Goal: Task Accomplishment & Management: Manage account settings

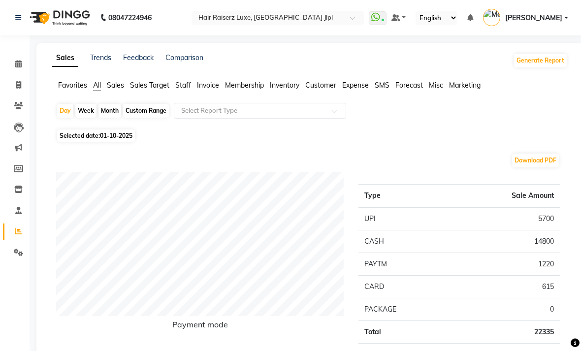
click at [147, 62] on link "Feedback" at bounding box center [138, 57] width 31 height 9
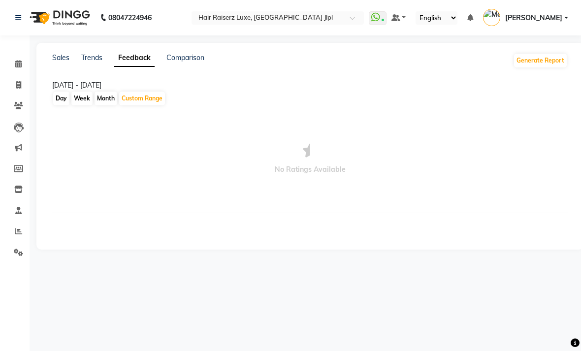
click at [64, 62] on link "Sales" at bounding box center [60, 57] width 17 height 9
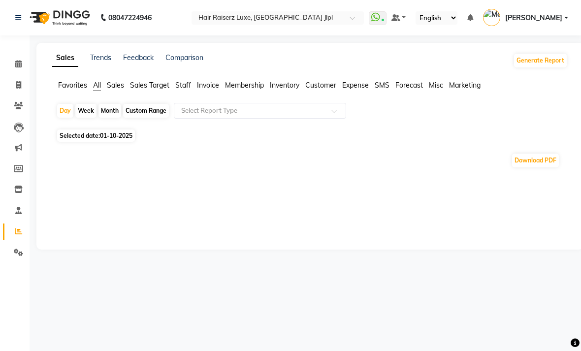
click at [158, 90] on span "Sales Target" at bounding box center [149, 85] width 39 height 9
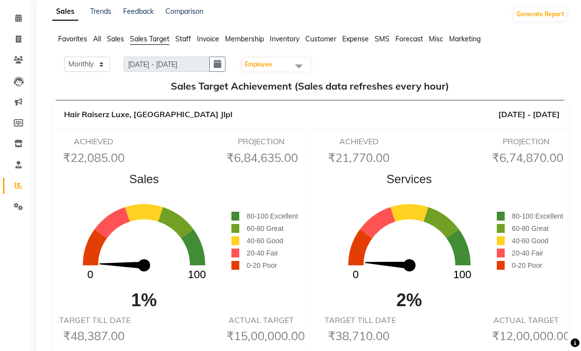
scroll to position [44, 0]
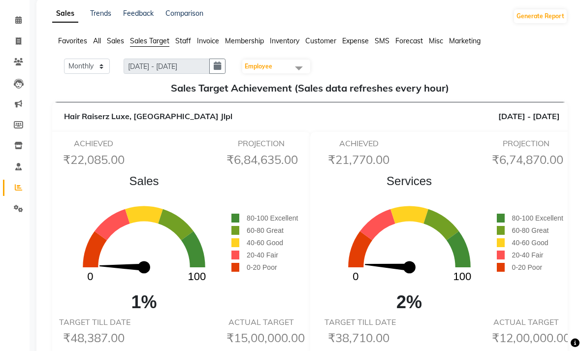
click at [189, 45] on span "Staff" at bounding box center [183, 40] width 16 height 9
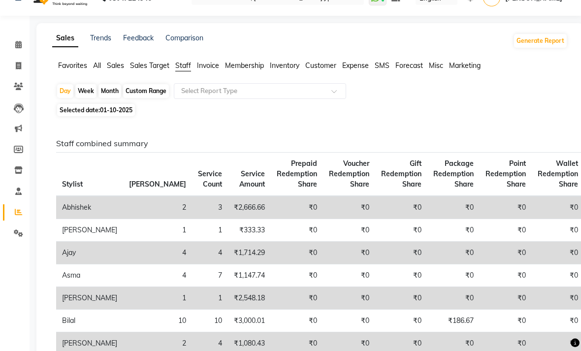
scroll to position [0, 0]
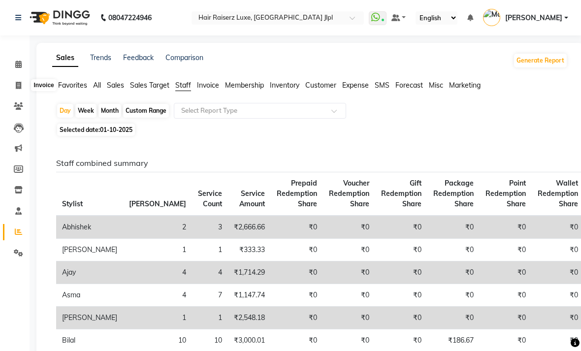
click at [19, 87] on icon at bounding box center [18, 85] width 5 height 7
select select "5409"
select select "service"
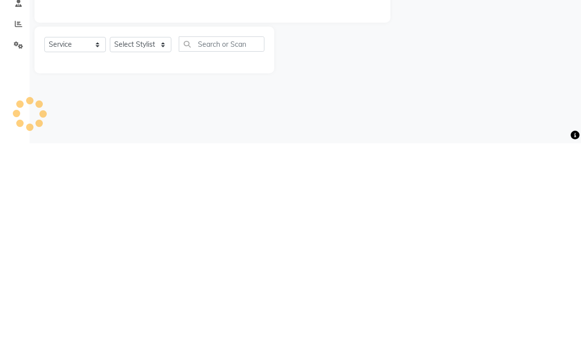
click at [315, 110] on div "08047224946 Select Location × Hair Raiserz Luxe, [GEOGRAPHIC_DATA] Jlpl WhatsAp…" at bounding box center [290, 175] width 581 height 351
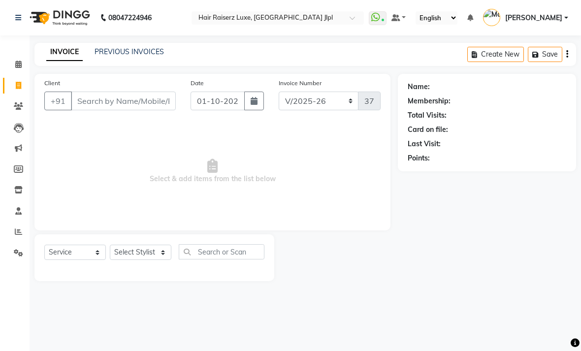
click at [153, 56] on link "PREVIOUS INVOICES" at bounding box center [129, 51] width 69 height 9
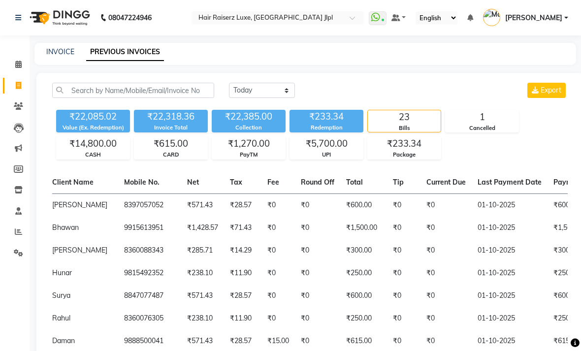
click at [62, 56] on link "INVOICE" at bounding box center [60, 51] width 28 height 9
select select "service"
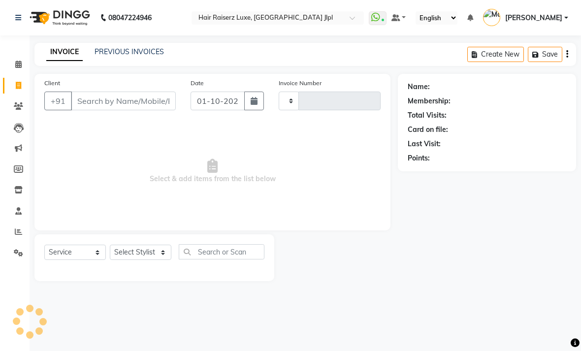
type input "3713"
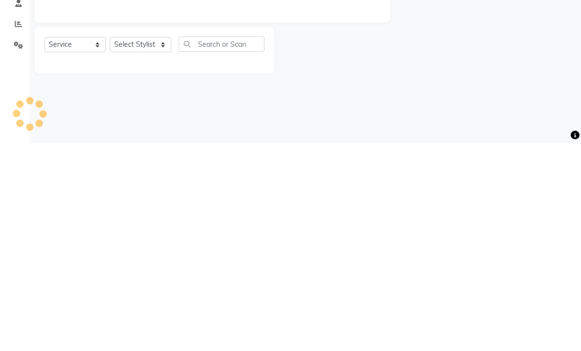
select select "5409"
click at [206, 141] on div "08047224946 Select Location × Hair Raiserz Luxe, [GEOGRAPHIC_DATA] Jlpl WhatsAp…" at bounding box center [290, 175] width 581 height 351
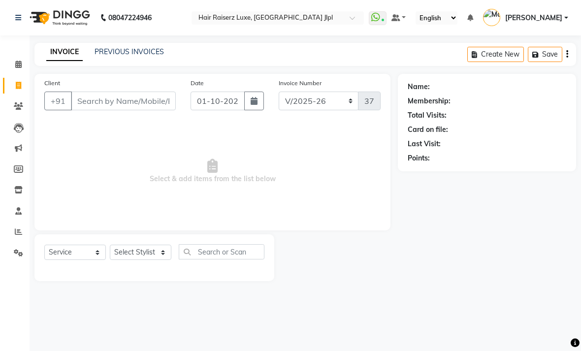
click at [162, 56] on link "PREVIOUS INVOICES" at bounding box center [129, 51] width 69 height 9
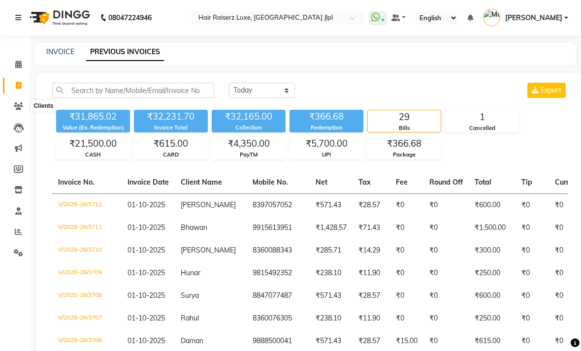
click at [23, 104] on span at bounding box center [18, 106] width 17 height 11
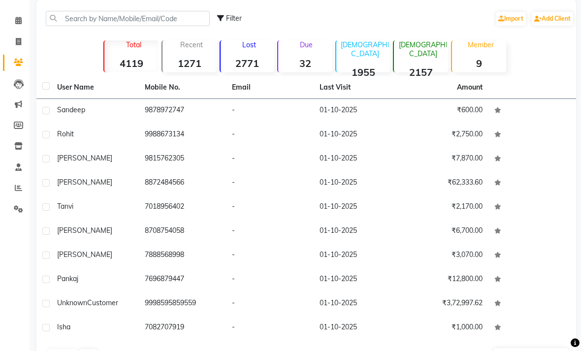
scroll to position [58, 0]
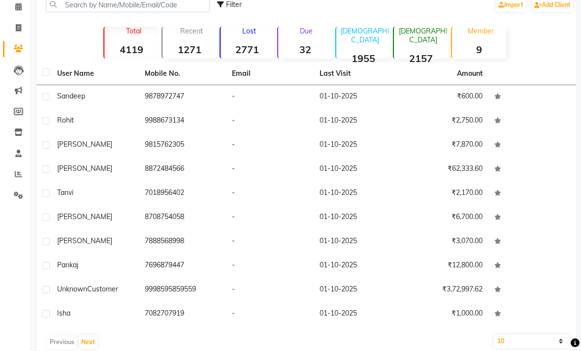
click at [545, 348] on select "10 50 100" at bounding box center [531, 342] width 75 height 14
select select "50"
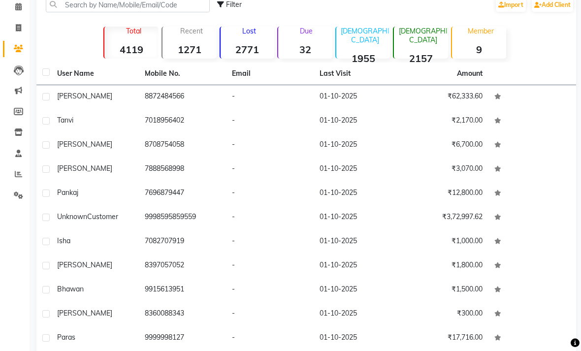
scroll to position [76, 0]
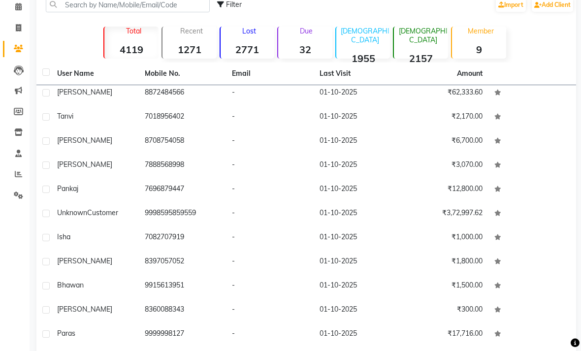
click at [76, 290] on span "Bhawan" at bounding box center [70, 285] width 27 height 9
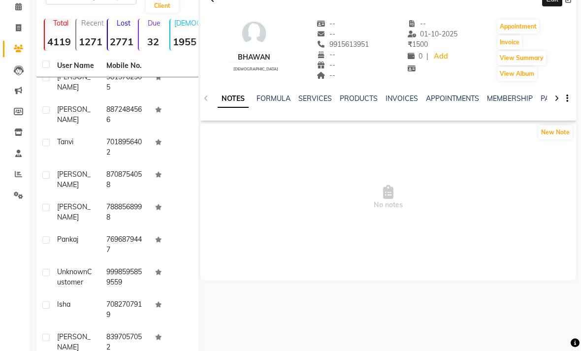
click at [566, 3] on icon at bounding box center [569, -1] width 7 height 7
select select "[DEMOGRAPHIC_DATA]"
select select "35138"
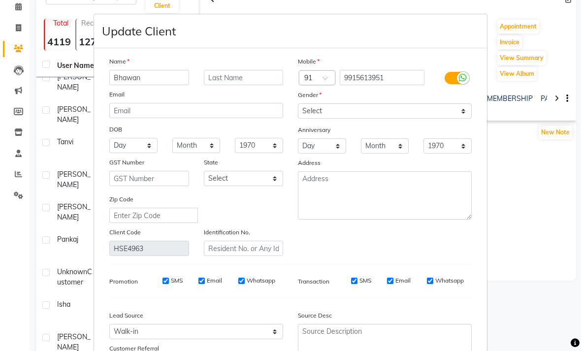
click at [166, 78] on input "Bhawan" at bounding box center [149, 77] width 80 height 15
type input "Bhavya"
click at [447, 34] on div "Update Client" at bounding box center [290, 31] width 393 height 34
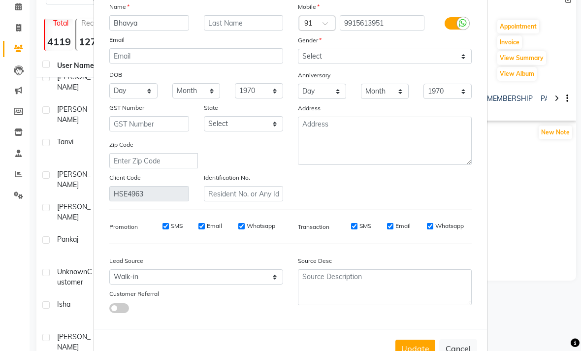
scroll to position [54, 0]
click at [423, 351] on button "Update" at bounding box center [416, 349] width 40 height 18
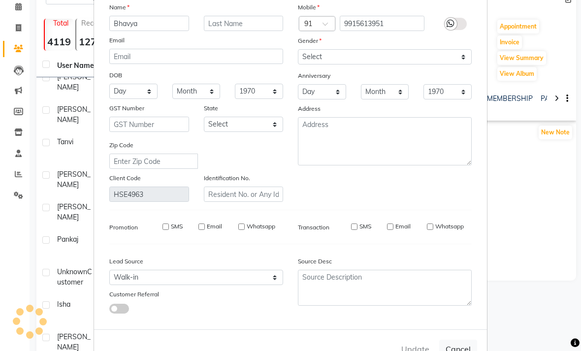
select select
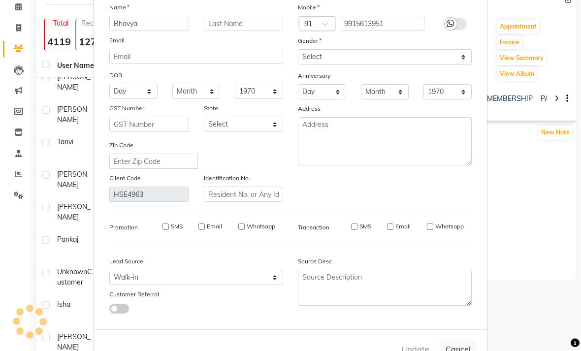
select select
checkbox input "false"
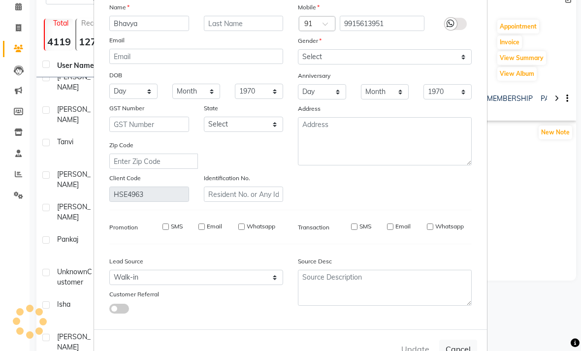
checkbox input "false"
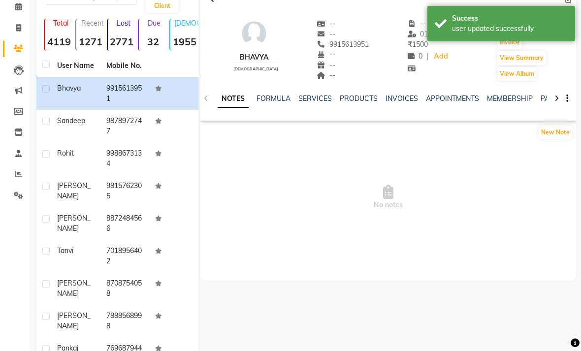
scroll to position [0, 0]
click at [22, 25] on span at bounding box center [18, 28] width 17 height 11
select select "service"
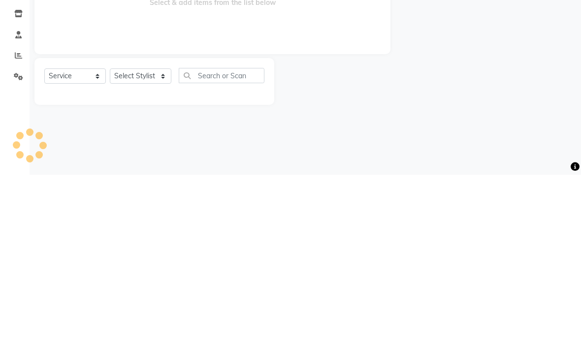
type input "3713"
select select "5409"
click at [287, 148] on div "08047224946 Select Location × Hair Raiserz Luxe, [GEOGRAPHIC_DATA] Jlpl WhatsAp…" at bounding box center [290, 175] width 581 height 351
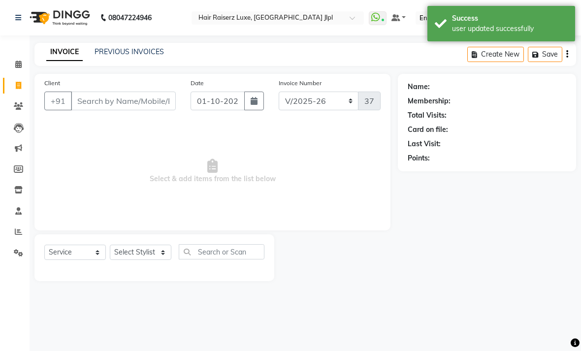
click at [147, 56] on link "PREVIOUS INVOICES" at bounding box center [129, 51] width 69 height 9
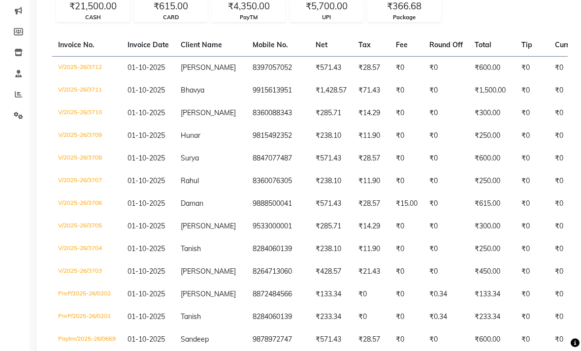
scroll to position [137, 0]
click at [483, 101] on td "₹1,500.00" at bounding box center [492, 90] width 47 height 23
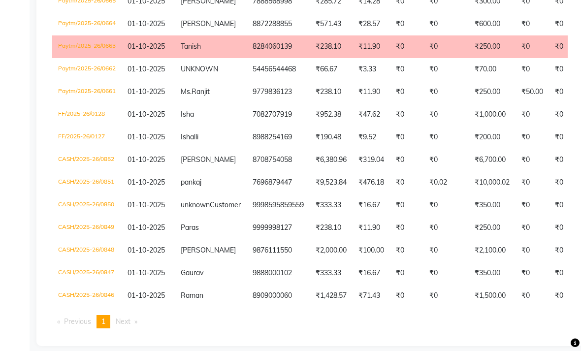
scroll to position [567, 0]
click at [359, 169] on td "₹319.04" at bounding box center [371, 159] width 37 height 23
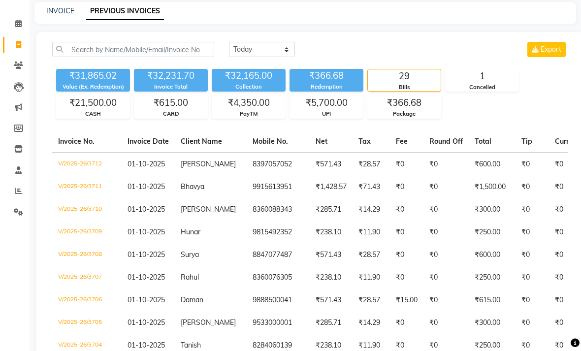
scroll to position [0, 0]
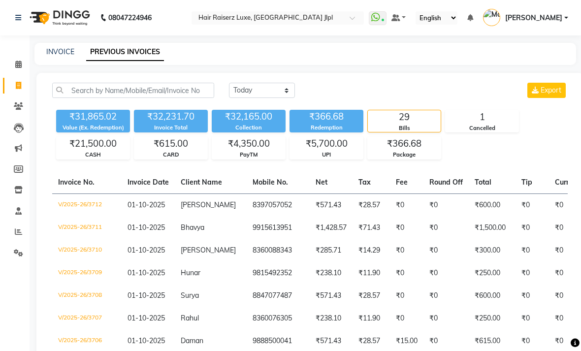
click at [419, 98] on div "[DATE] [DATE] Custom Range Export" at bounding box center [398, 90] width 339 height 15
click at [73, 56] on link "INVOICE" at bounding box center [60, 51] width 28 height 9
select select "service"
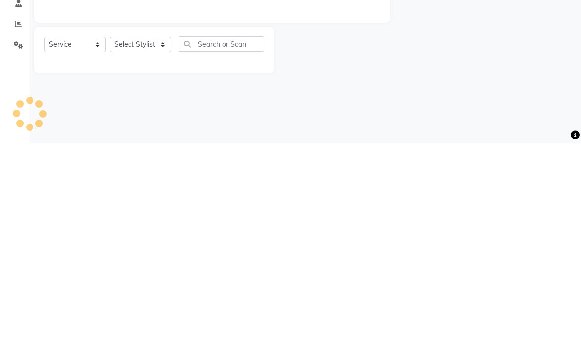
type input "3713"
select select "5409"
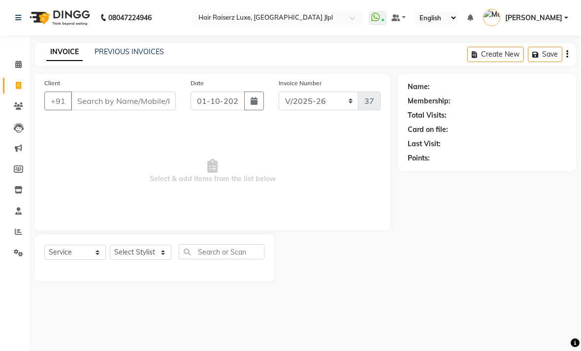
click at [163, 58] on div "INVOICE PREVIOUS INVOICES" at bounding box center [104, 52] width 141 height 11
click at [146, 59] on div "INVOICE PREVIOUS INVOICES Create New Save" at bounding box center [305, 54] width 542 height 23
click at [153, 56] on link "PREVIOUS INVOICES" at bounding box center [129, 51] width 69 height 9
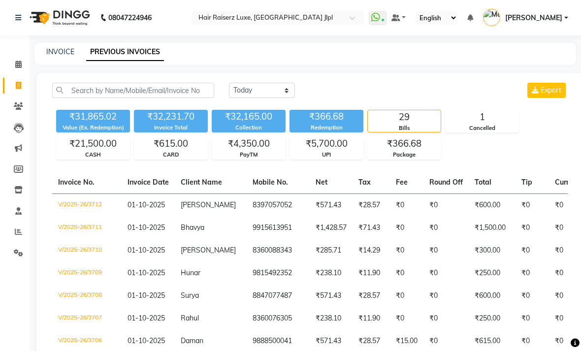
click at [65, 56] on link "INVOICE" at bounding box center [60, 51] width 28 height 9
select select "service"
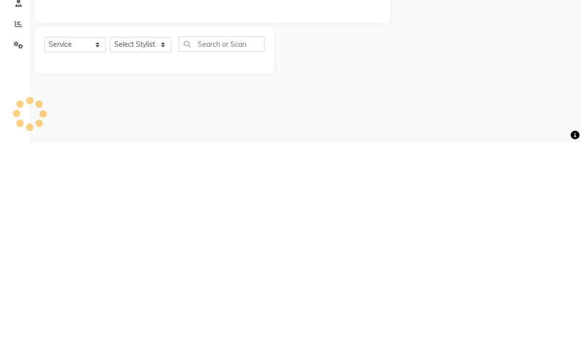
type input "3713"
select select "5409"
click at [265, 118] on div "08047224946 Select Location × Hair Raiserz Luxe, [GEOGRAPHIC_DATA] Jlpl WhatsAp…" at bounding box center [290, 175] width 581 height 351
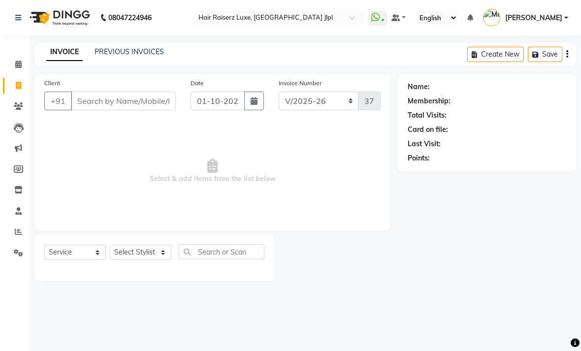
click at [144, 56] on link "PREVIOUS INVOICES" at bounding box center [129, 51] width 69 height 9
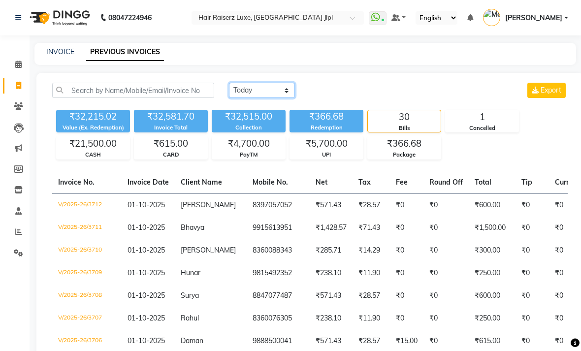
click at [285, 98] on select "[DATE] [DATE] Custom Range" at bounding box center [262, 90] width 66 height 15
select select "range"
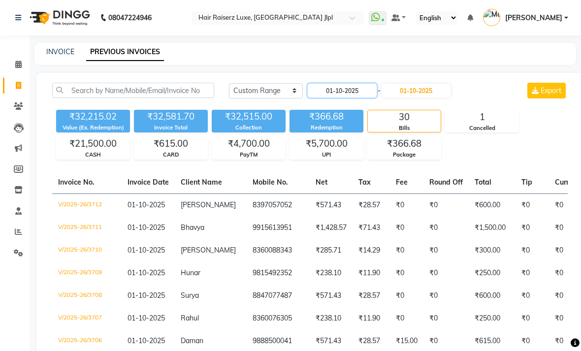
click at [356, 98] on input "01-10-2025" at bounding box center [342, 91] width 69 height 14
select select "10"
select select "2025"
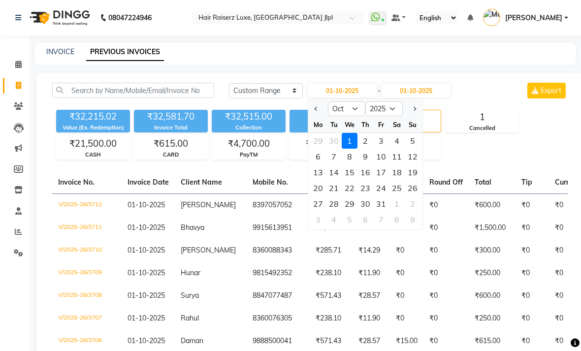
click at [319, 117] on button "Previous month" at bounding box center [316, 109] width 8 height 16
select select "9"
click at [335, 180] on div "16" at bounding box center [334, 173] width 16 height 16
type input "16-09-2025"
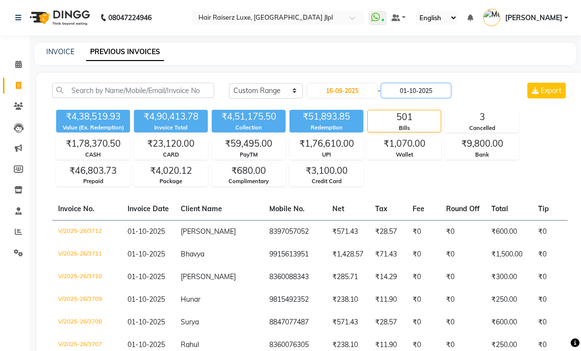
click at [427, 98] on input "01-10-2025" at bounding box center [416, 91] width 69 height 14
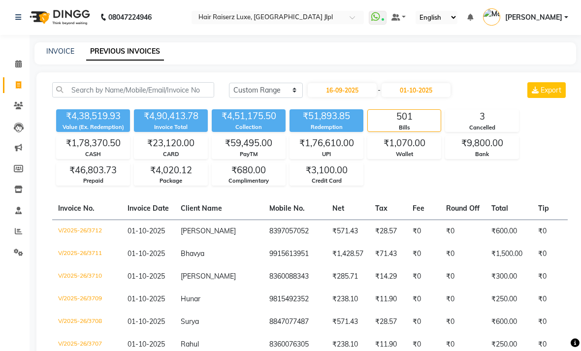
select select "10"
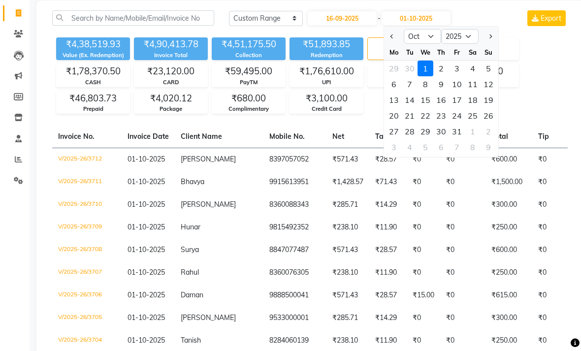
scroll to position [83, 0]
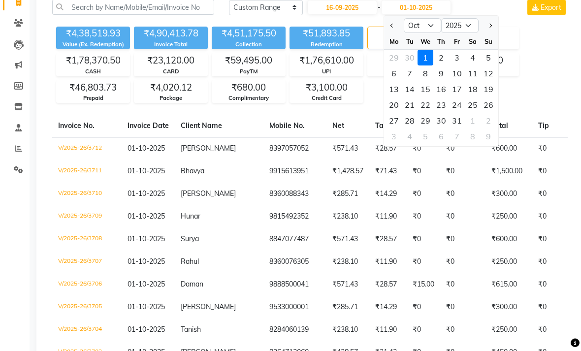
click at [444, 97] on div "16" at bounding box center [442, 89] width 16 height 16
type input "[DATE]"
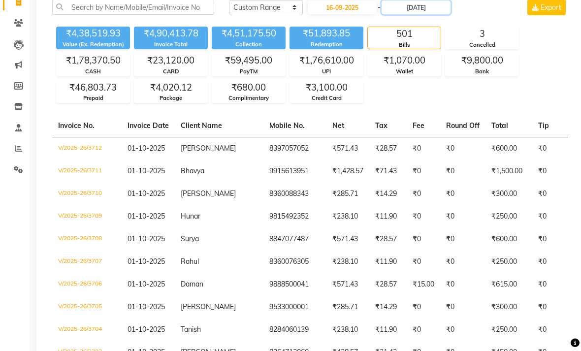
click at [395, 14] on input "[DATE]" at bounding box center [416, 7] width 69 height 14
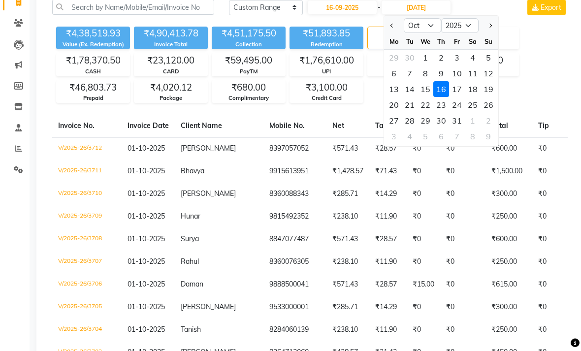
click at [392, 34] on button "Previous month" at bounding box center [392, 26] width 8 height 16
select select "9"
click at [412, 97] on div "16" at bounding box center [410, 89] width 16 height 16
type input "16-09-2025"
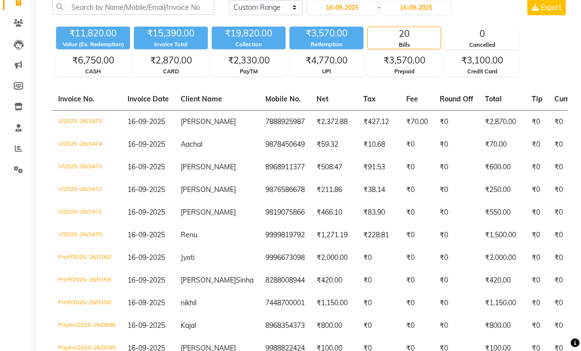
click at [547, 67] on div "₹11,820.00 Value (Ex. Redemption) ₹15,390.00 Invoice Total ₹19,820.00 Collectio…" at bounding box center [310, 50] width 516 height 54
click at [352, 14] on input "16-09-2025" at bounding box center [342, 7] width 69 height 14
select select "9"
select select "2025"
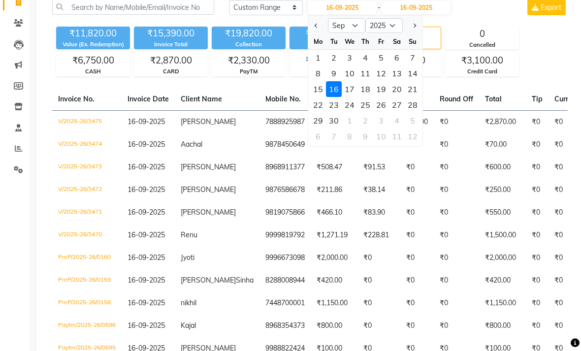
click at [351, 97] on div "17" at bounding box center [350, 89] width 16 height 16
type input "[DATE]"
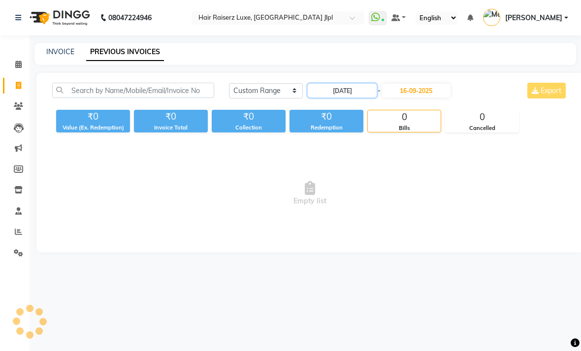
scroll to position [0, 0]
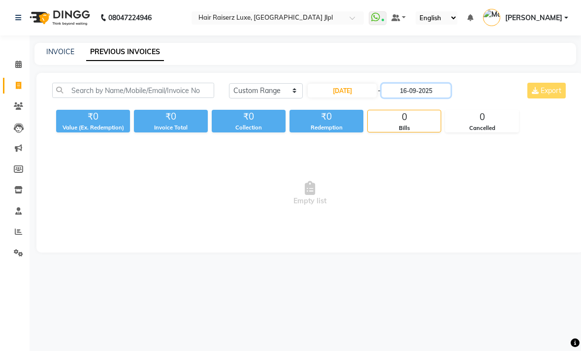
click at [415, 98] on input "16-09-2025" at bounding box center [416, 91] width 69 height 14
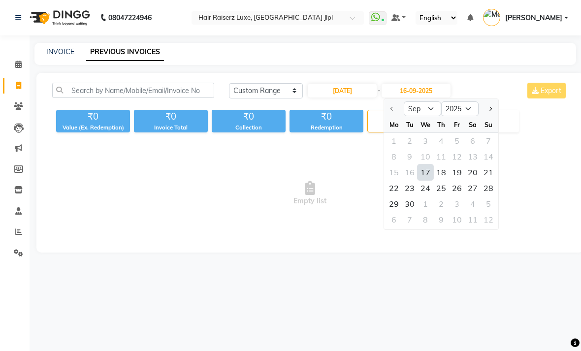
click at [427, 180] on div "17" at bounding box center [426, 173] width 16 height 16
type input "[DATE]"
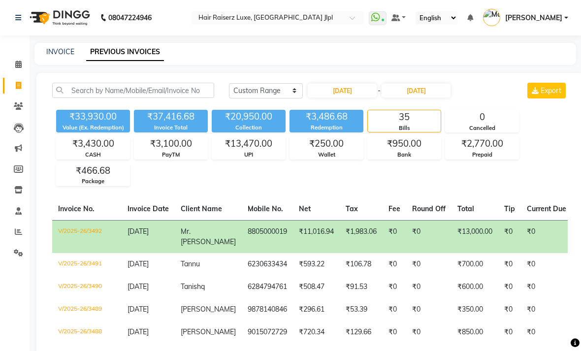
click at [484, 99] on div "[DATE] [DATE] Custom Range [DATE] - [DATE] Export" at bounding box center [398, 91] width 339 height 16
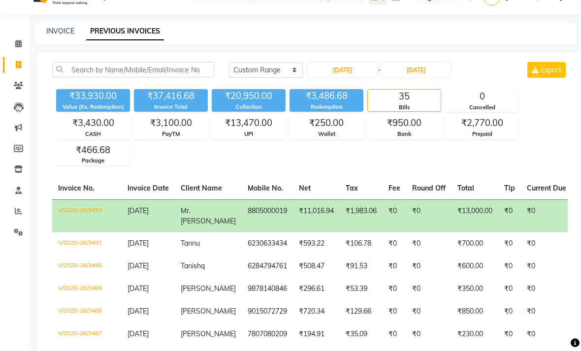
scroll to position [21, 0]
click at [351, 77] on input "[DATE]" at bounding box center [342, 70] width 69 height 14
select select "9"
select select "2025"
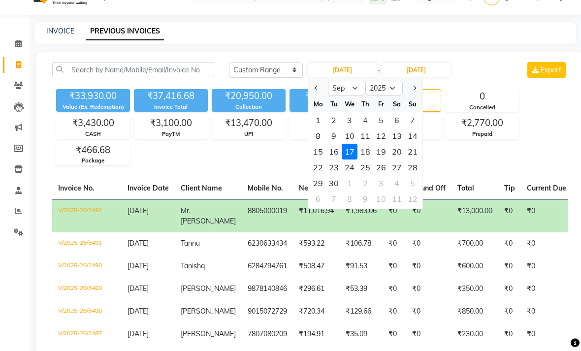
click at [335, 160] on div "16" at bounding box center [334, 152] width 16 height 16
type input "16-09-2025"
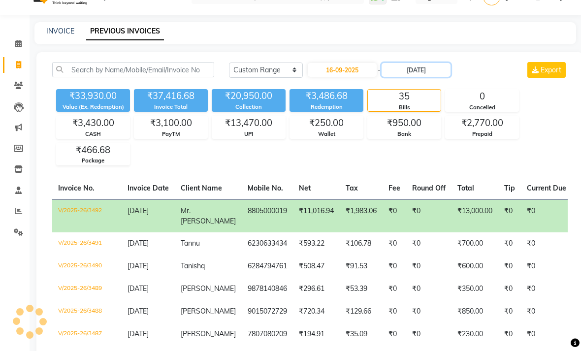
click at [430, 77] on input "[DATE]" at bounding box center [416, 70] width 69 height 14
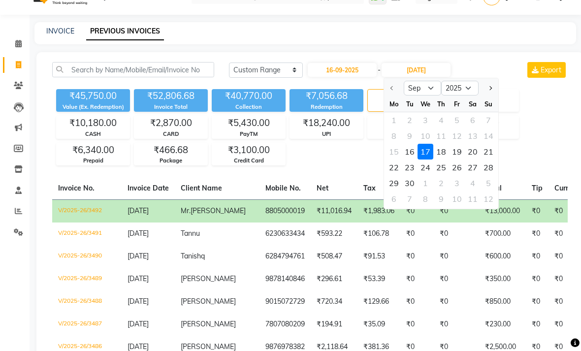
click at [412, 160] on div "16" at bounding box center [410, 152] width 16 height 16
type input "16-09-2025"
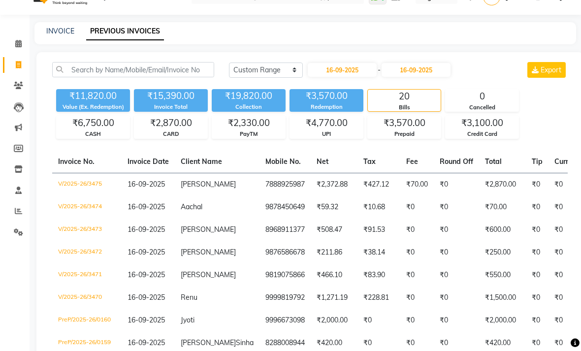
click at [492, 78] on div "[DATE] [DATE] Custom Range [DATE] - [DATE] Export" at bounding box center [398, 70] width 339 height 16
click at [371, 77] on input "16-09-2025" at bounding box center [342, 70] width 69 height 14
select select "9"
select select "2025"
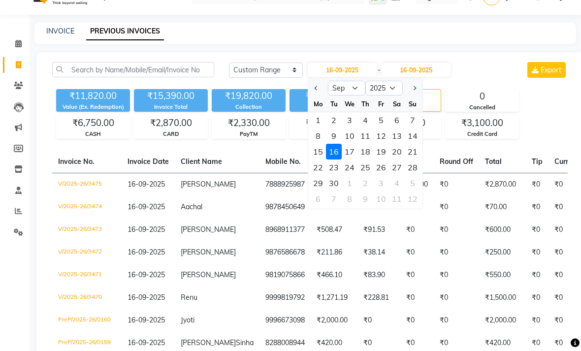
click at [351, 160] on div "17" at bounding box center [350, 152] width 16 height 16
type input "[DATE]"
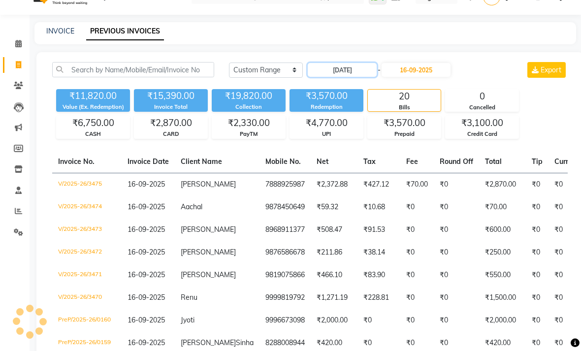
scroll to position [0, 0]
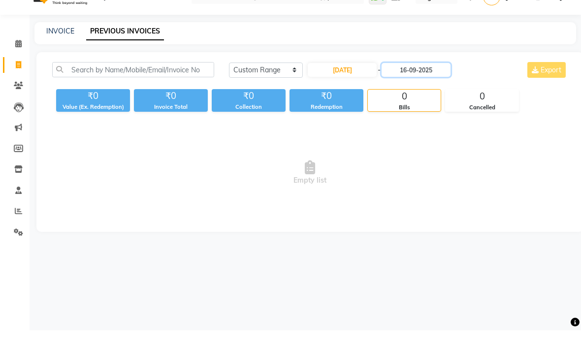
click at [422, 85] on input "16-09-2025" at bounding box center [416, 91] width 69 height 14
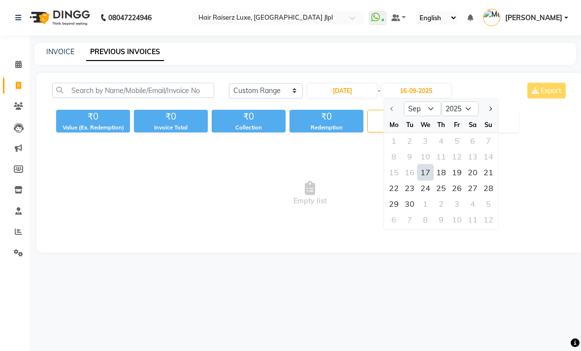
click at [427, 180] on div "17" at bounding box center [426, 173] width 16 height 16
type input "[DATE]"
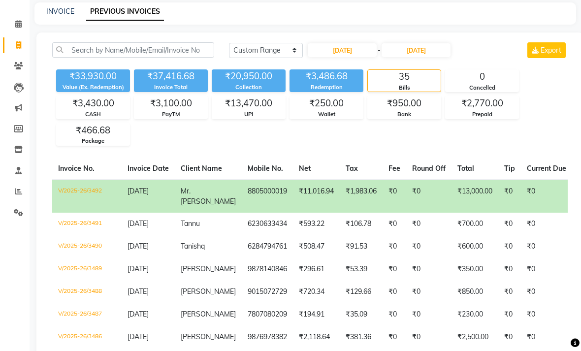
scroll to position [41, 0]
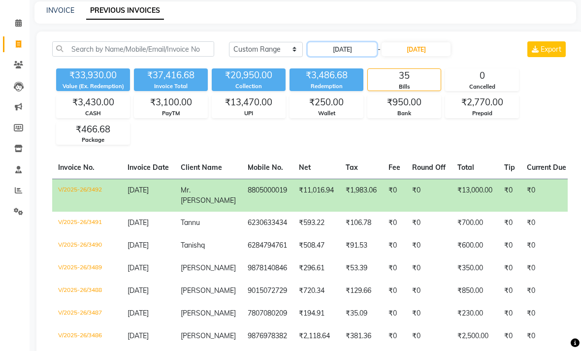
click at [354, 56] on input "[DATE]" at bounding box center [342, 49] width 69 height 14
select select "9"
select select "2025"
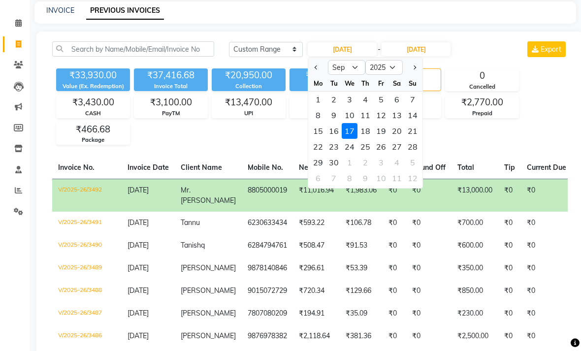
click at [371, 139] on div "18" at bounding box center [366, 131] width 16 height 16
type input "[DATE]"
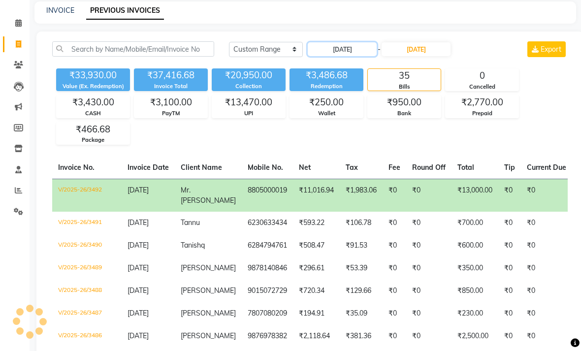
scroll to position [0, 0]
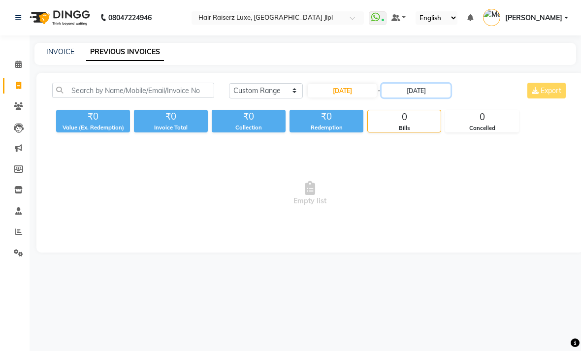
click at [428, 98] on input "[DATE]" at bounding box center [416, 91] width 69 height 14
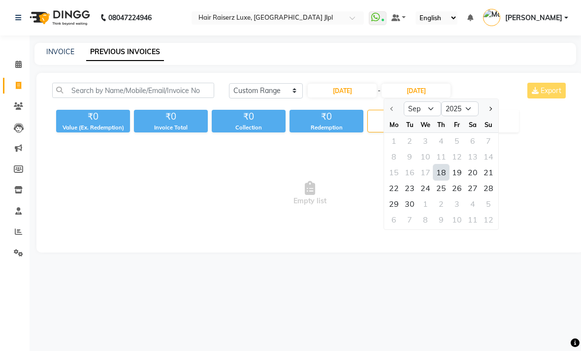
click at [440, 180] on div "18" at bounding box center [442, 173] width 16 height 16
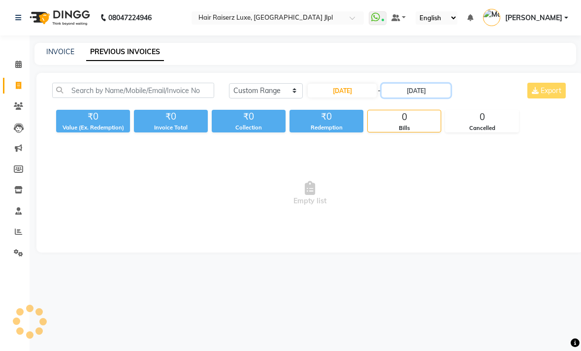
type input "[DATE]"
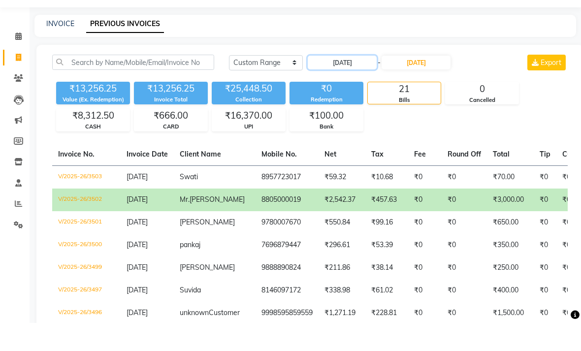
click at [357, 84] on input "[DATE]" at bounding box center [342, 91] width 69 height 14
select select "9"
select select "2025"
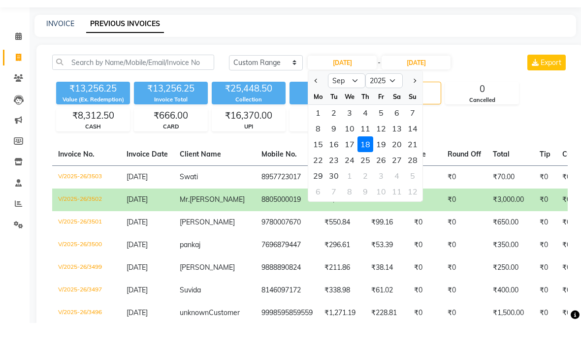
scroll to position [28, 0]
click at [387, 152] on div "19" at bounding box center [381, 144] width 16 height 16
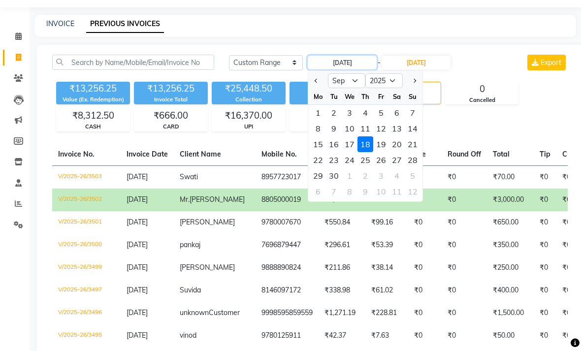
type input "19-09-2025"
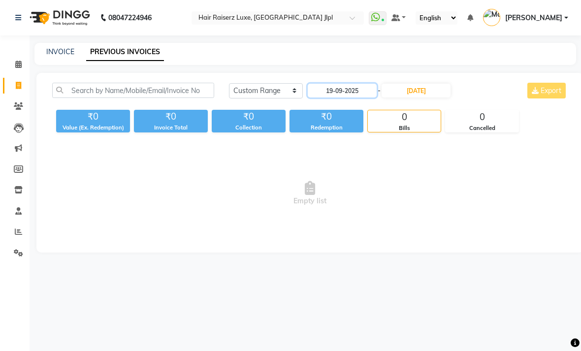
scroll to position [0, 0]
click at [435, 65] on div "INVOICE PREVIOUS INVOICES" at bounding box center [305, 54] width 542 height 22
click at [430, 98] on input "[DATE]" at bounding box center [416, 91] width 69 height 14
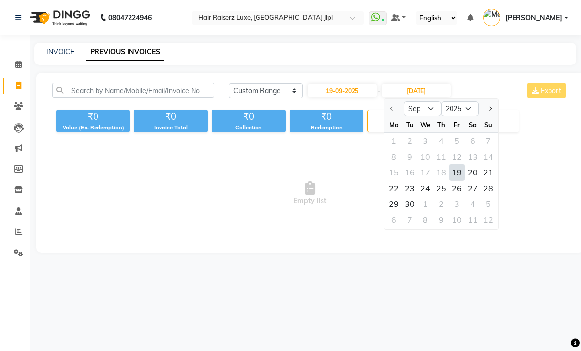
click at [459, 180] on div "19" at bounding box center [457, 173] width 16 height 16
type input "19-09-2025"
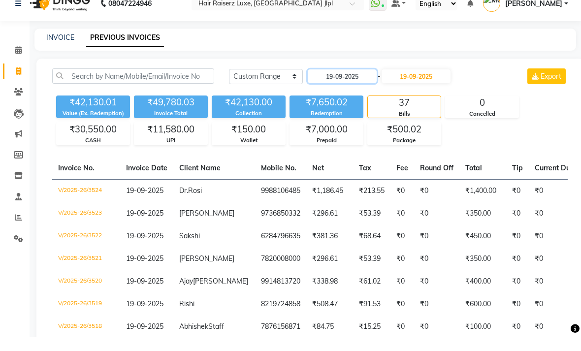
click at [360, 90] on input "19-09-2025" at bounding box center [342, 91] width 69 height 14
select select "9"
select select "2025"
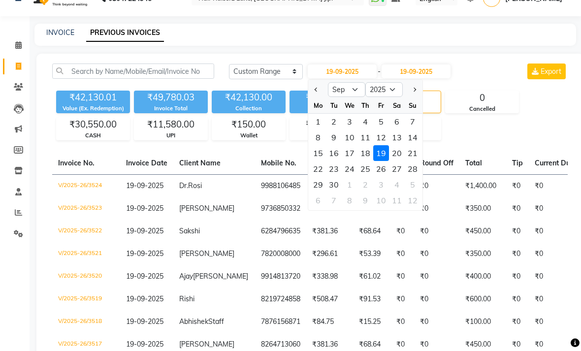
scroll to position [19, 0]
click at [403, 161] on div "20" at bounding box center [397, 153] width 16 height 16
type input "20-09-2025"
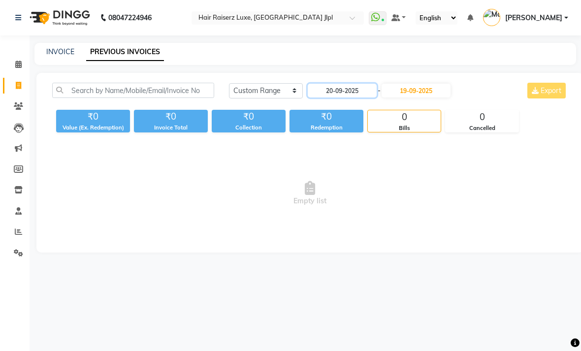
scroll to position [0, 0]
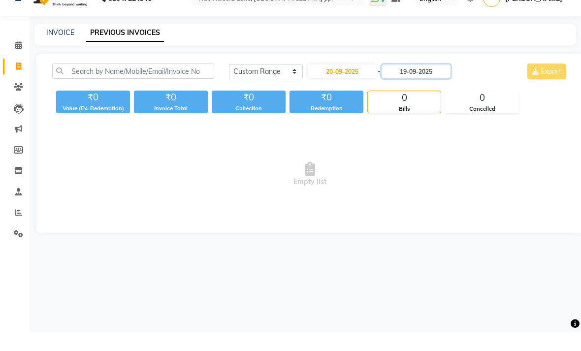
click at [434, 85] on input "19-09-2025" at bounding box center [416, 91] width 69 height 14
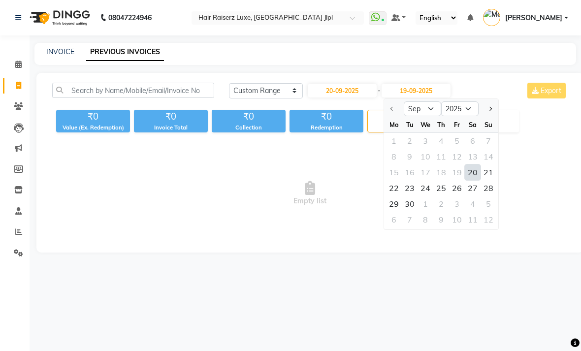
click at [478, 180] on div "20" at bounding box center [473, 173] width 16 height 16
type input "20-09-2025"
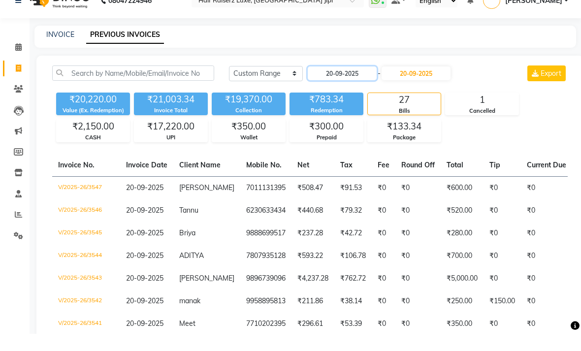
click at [341, 84] on input "20-09-2025" at bounding box center [342, 91] width 69 height 14
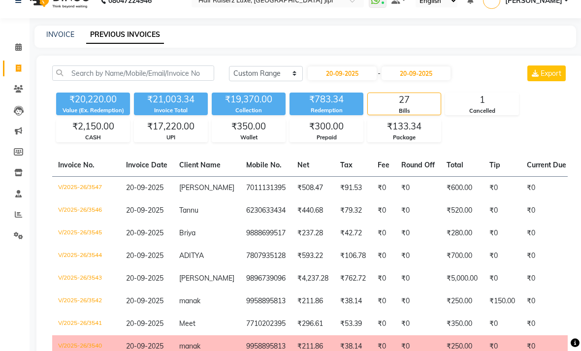
select select "9"
select select "2025"
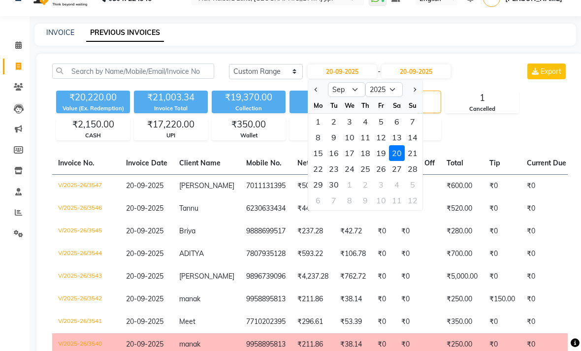
scroll to position [19, 0]
click at [413, 161] on div "21" at bounding box center [413, 153] width 16 height 16
type input "[DATE]"
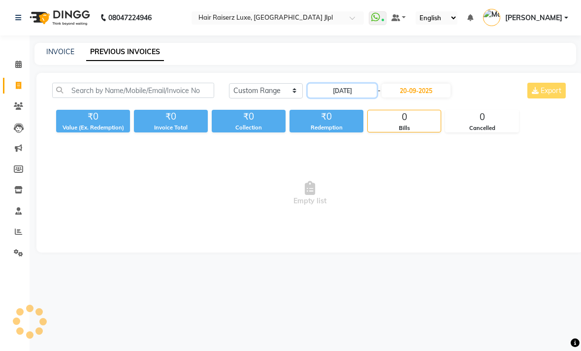
scroll to position [0, 0]
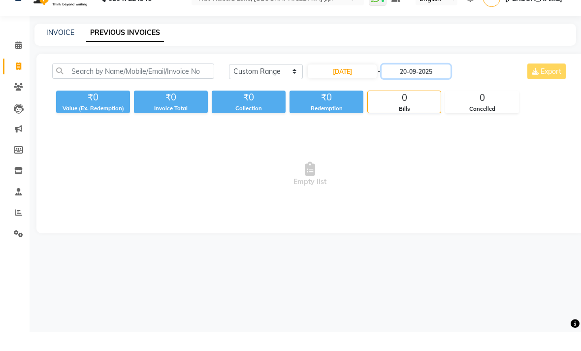
click at [434, 85] on input "20-09-2025" at bounding box center [416, 91] width 69 height 14
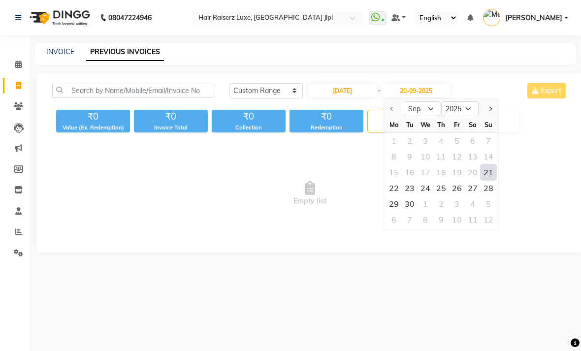
click at [491, 180] on div "21" at bounding box center [489, 173] width 16 height 16
type input "[DATE]"
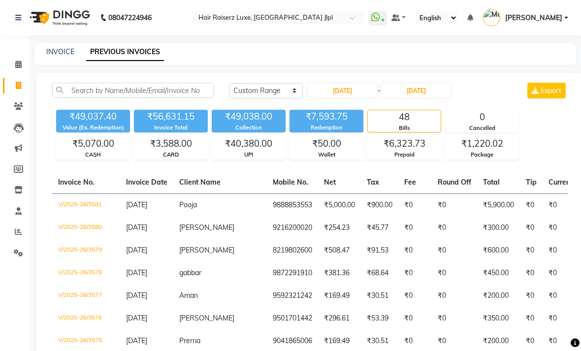
click at [493, 99] on div "[DATE] [DATE] Custom Range [DATE] - [DATE] Export" at bounding box center [398, 91] width 339 height 16
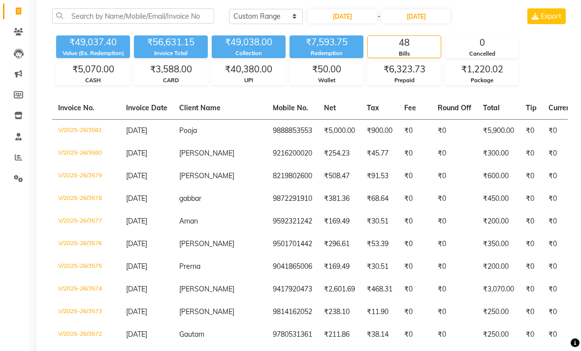
scroll to position [74, 0]
click at [359, 23] on input "[DATE]" at bounding box center [342, 16] width 69 height 14
select select "9"
select select "2025"
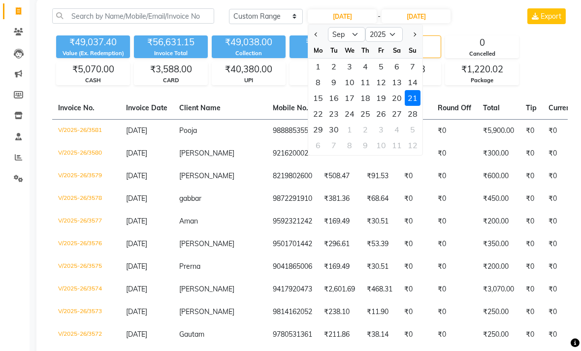
click at [318, 122] on div "22" at bounding box center [318, 114] width 16 height 16
type input "[DATE]"
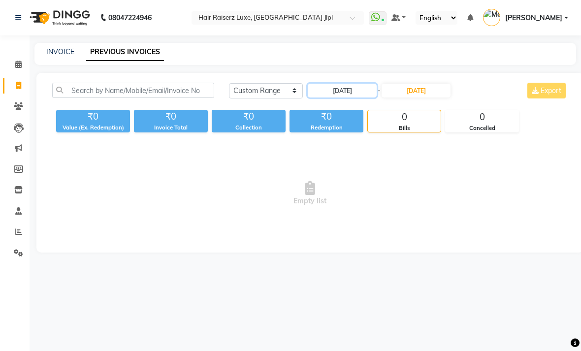
scroll to position [0, 0]
click at [436, 98] on input "[DATE]" at bounding box center [416, 91] width 69 height 14
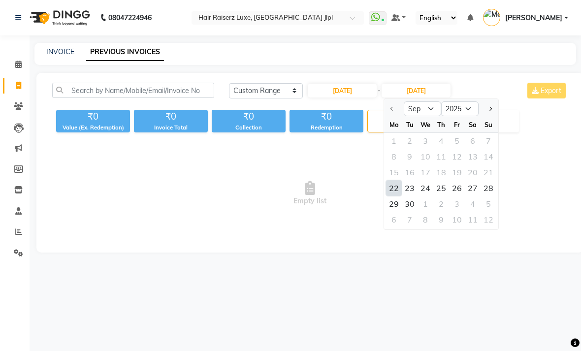
click at [393, 196] on div "22" at bounding box center [394, 188] width 16 height 16
type input "[DATE]"
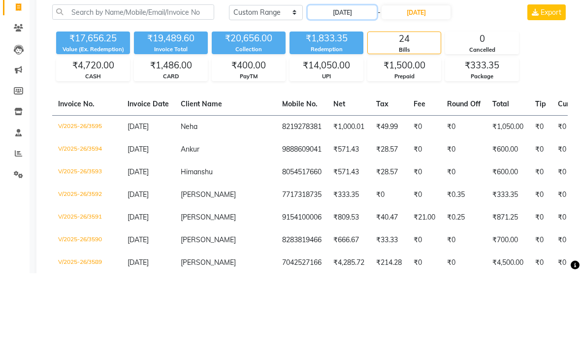
click at [349, 84] on input "[DATE]" at bounding box center [342, 91] width 69 height 14
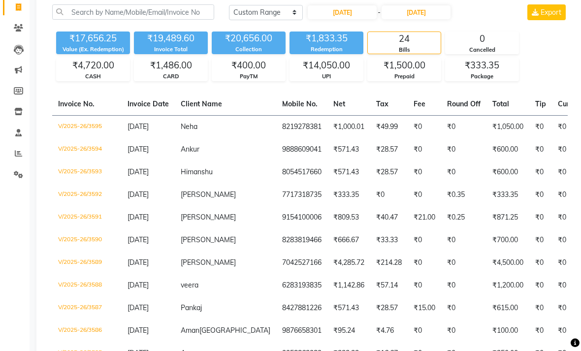
select select "9"
select select "2025"
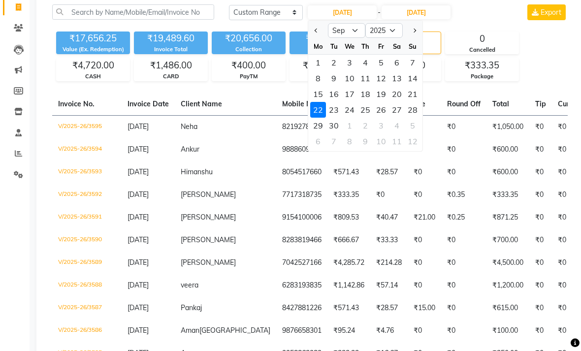
click at [339, 118] on div "23" at bounding box center [334, 110] width 16 height 16
type input "[DATE]"
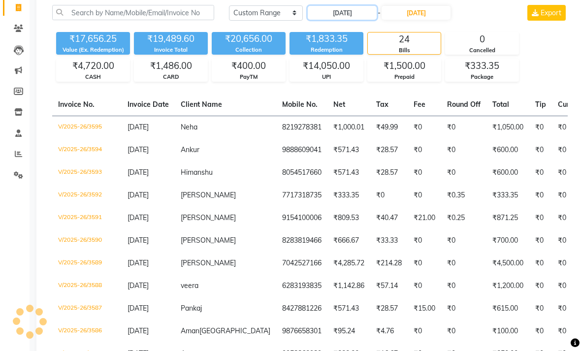
scroll to position [0, 0]
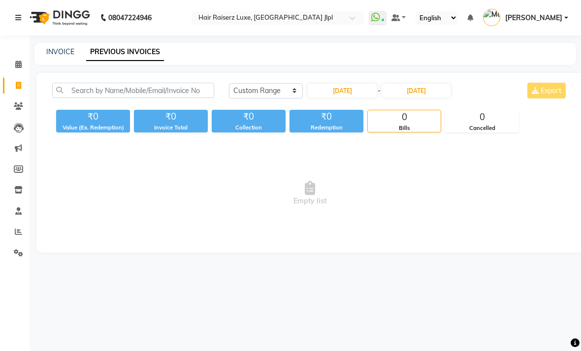
click at [339, 21] on input "text" at bounding box center [268, 19] width 143 height 10
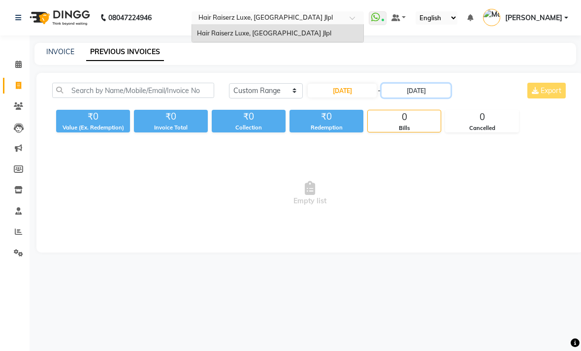
click at [430, 98] on input "[DATE]" at bounding box center [416, 91] width 69 height 14
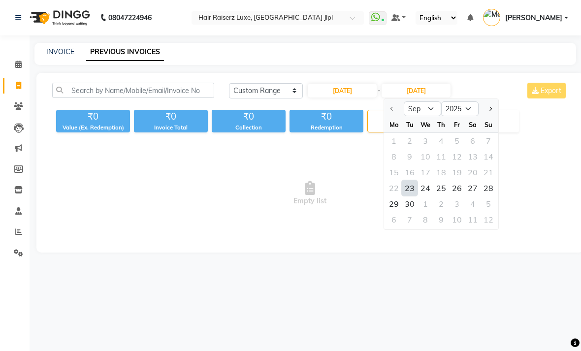
click at [410, 196] on div "23" at bounding box center [410, 188] width 16 height 16
type input "[DATE]"
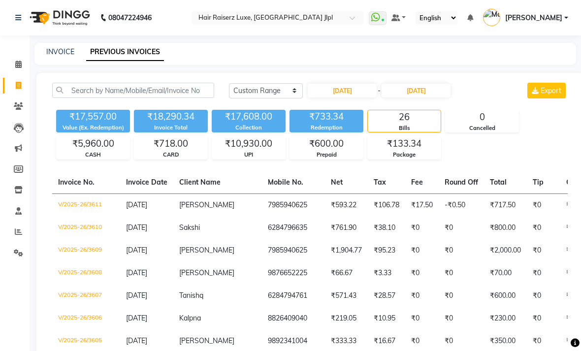
click at [488, 98] on div "[DATE] [DATE] Custom Range [DATE] - [DATE] Export" at bounding box center [398, 91] width 339 height 16
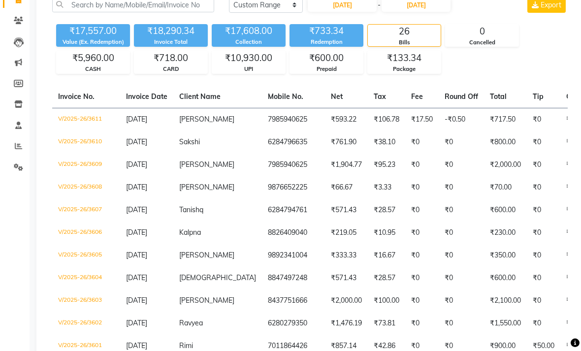
scroll to position [86, 0]
click at [338, 12] on input "[DATE]" at bounding box center [342, 5] width 69 height 14
select select "9"
select select "2025"
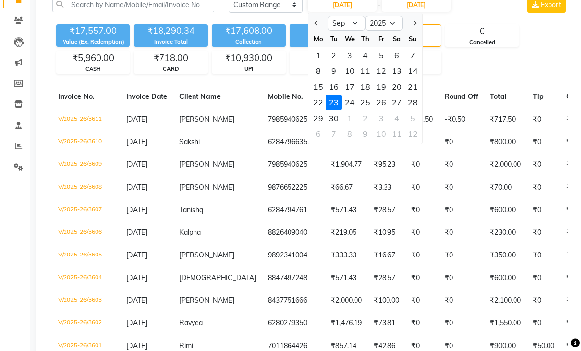
click at [352, 110] on div "24" at bounding box center [350, 103] width 16 height 16
type input "[DATE]"
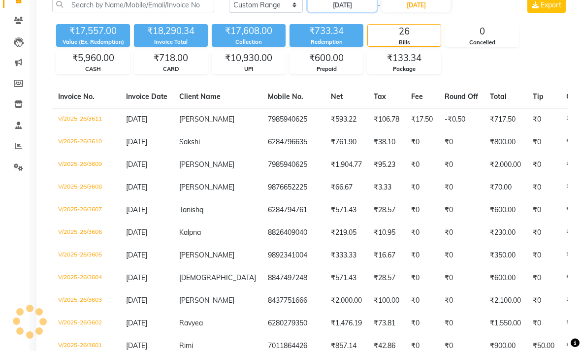
scroll to position [0, 0]
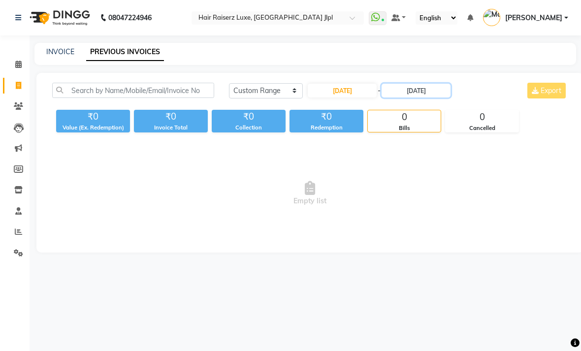
click at [416, 98] on input "[DATE]" at bounding box center [416, 91] width 69 height 14
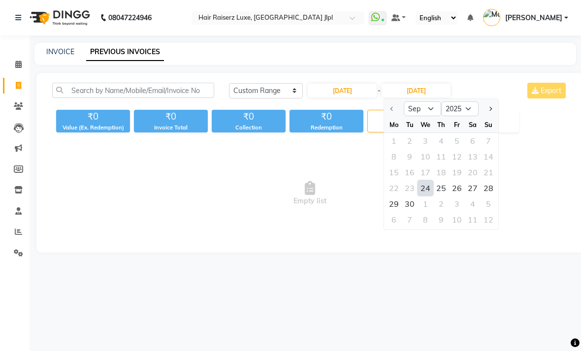
click at [426, 196] on div "24" at bounding box center [426, 188] width 16 height 16
type input "[DATE]"
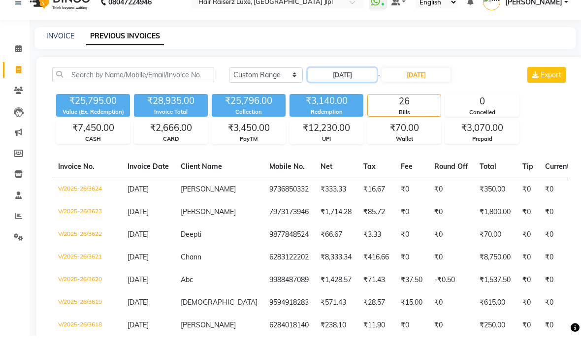
click at [351, 91] on input "[DATE]" at bounding box center [342, 91] width 69 height 14
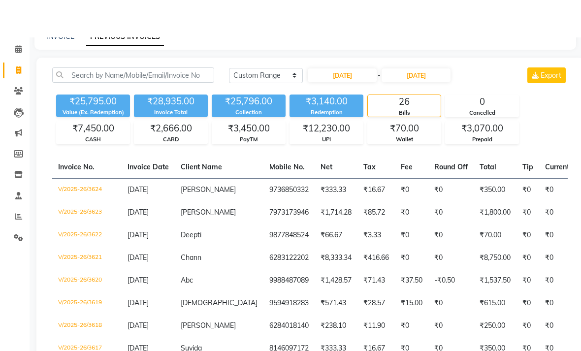
select select "9"
select select "2025"
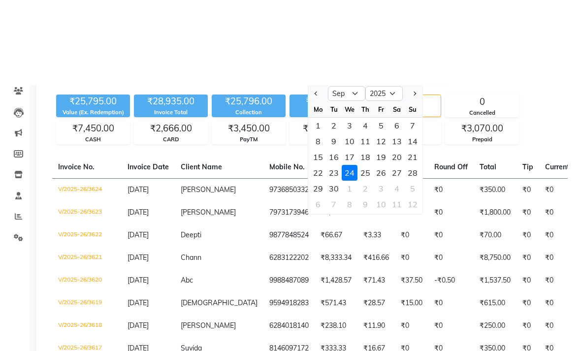
scroll to position [115, 0]
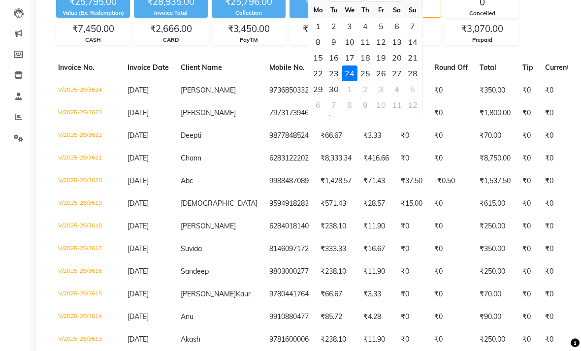
click at [363, 81] on div "25" at bounding box center [366, 74] width 16 height 16
type input "[DATE]"
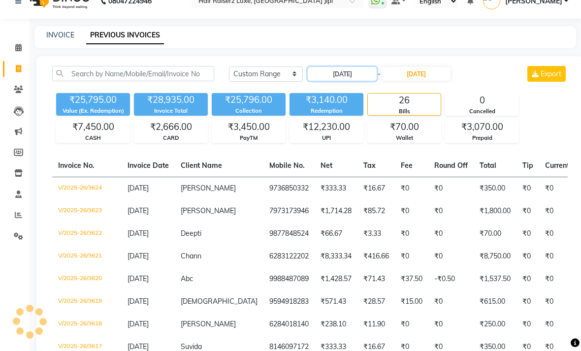
scroll to position [0, 0]
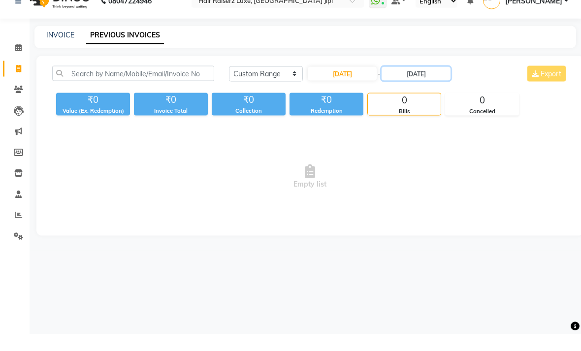
click at [421, 84] on input "[DATE]" at bounding box center [416, 91] width 69 height 14
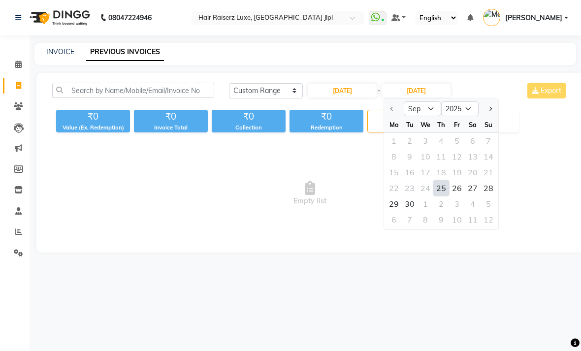
click at [440, 196] on div "25" at bounding box center [442, 188] width 16 height 16
type input "[DATE]"
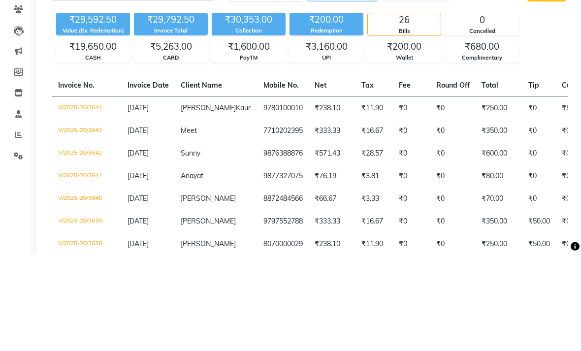
click at [359, 84] on input "[DATE]" at bounding box center [342, 91] width 69 height 14
select select "9"
select select "2025"
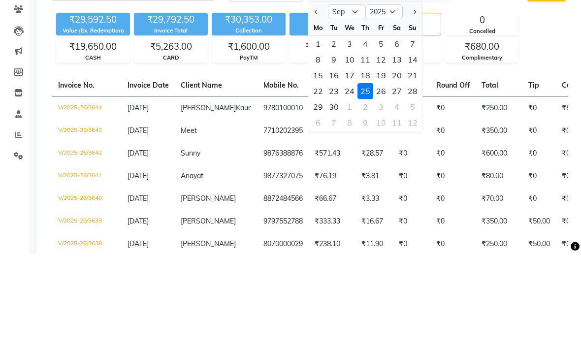
scroll to position [97, 0]
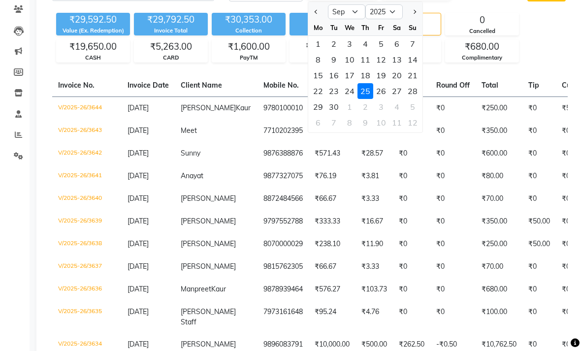
click at [382, 99] on div "26" at bounding box center [381, 91] width 16 height 16
type input "26-09-2025"
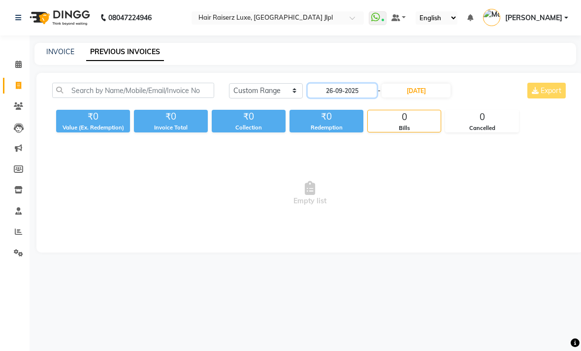
scroll to position [0, 0]
click at [439, 2] on nav "08047224946 Select Location × Hair Raiserz Luxe, [GEOGRAPHIC_DATA] Jlpl WhatsAp…" at bounding box center [290, 17] width 581 height 35
click at [431, 98] on input "[DATE]" at bounding box center [416, 91] width 69 height 14
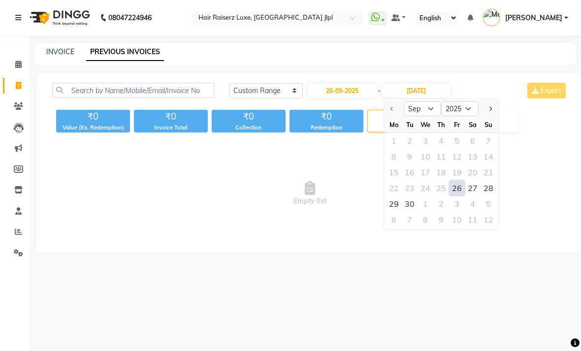
click at [462, 196] on div "26" at bounding box center [457, 188] width 16 height 16
type input "26-09-2025"
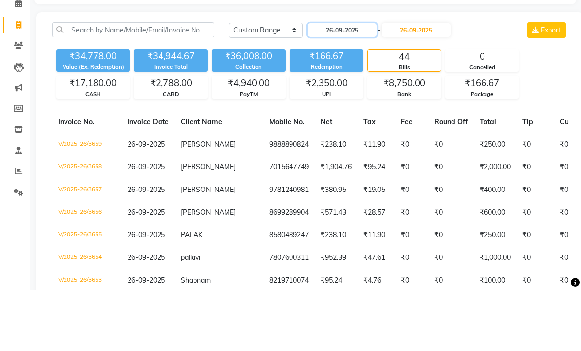
click at [351, 84] on input "26-09-2025" at bounding box center [342, 91] width 69 height 14
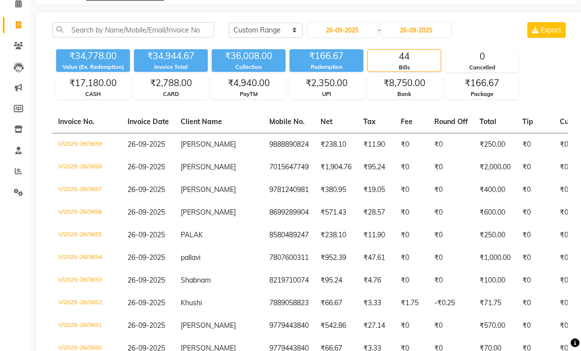
select select "9"
select select "2025"
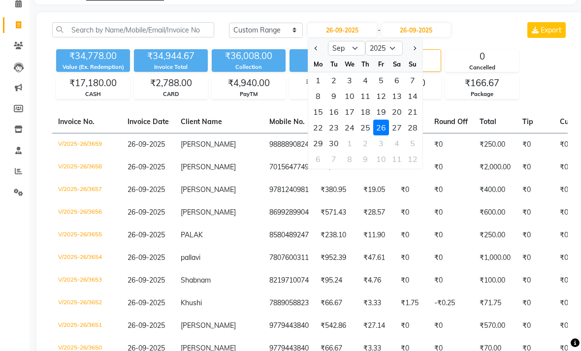
click at [401, 136] on div "27" at bounding box center [397, 128] width 16 height 16
type input "27-09-2025"
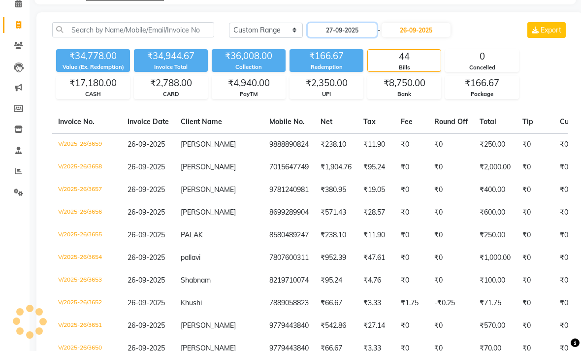
scroll to position [0, 0]
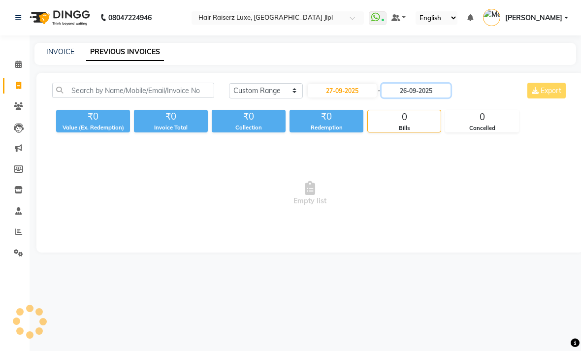
click at [421, 98] on input "26-09-2025" at bounding box center [416, 91] width 69 height 14
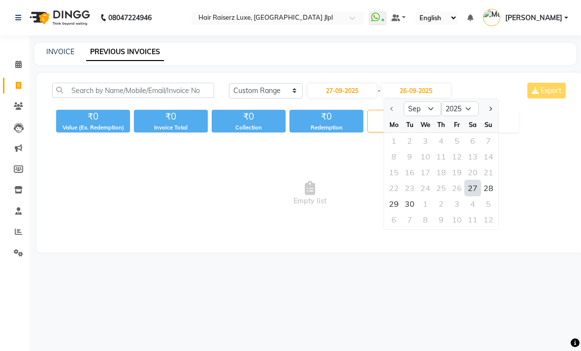
click at [472, 196] on div "27" at bounding box center [473, 188] width 16 height 16
type input "27-09-2025"
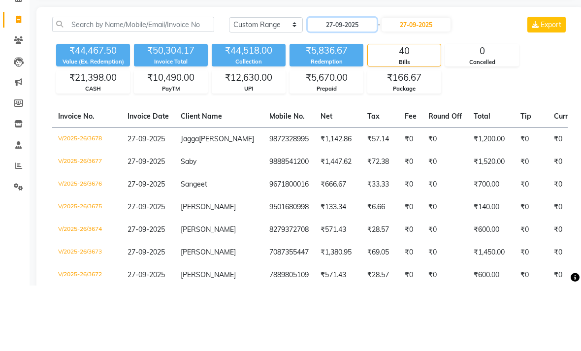
click at [355, 84] on input "27-09-2025" at bounding box center [342, 91] width 69 height 14
select select "9"
select select "2025"
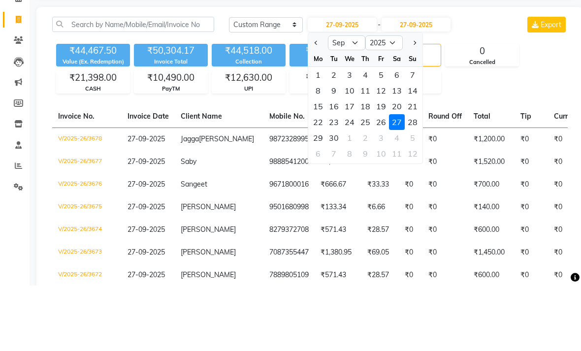
scroll to position [66, 0]
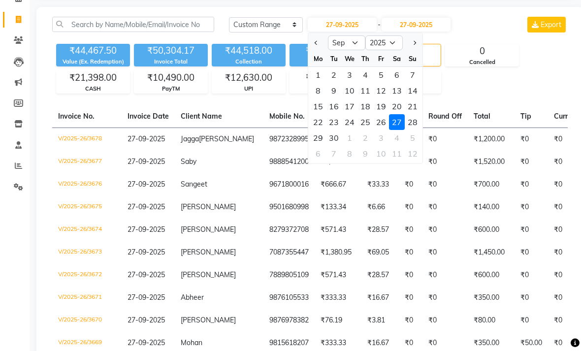
click at [417, 130] on div "28" at bounding box center [413, 122] width 16 height 16
type input "28-09-2025"
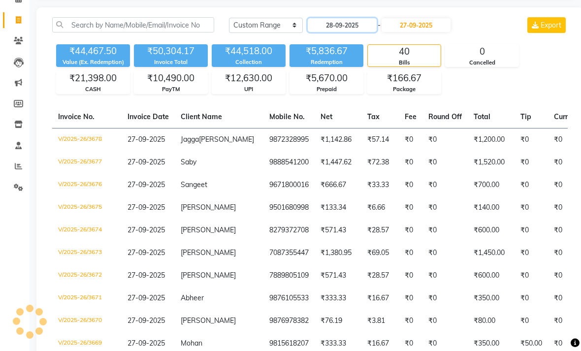
scroll to position [0, 0]
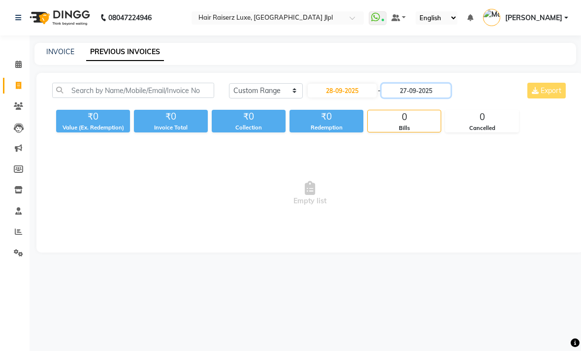
click at [439, 98] on input "27-09-2025" at bounding box center [416, 91] width 69 height 14
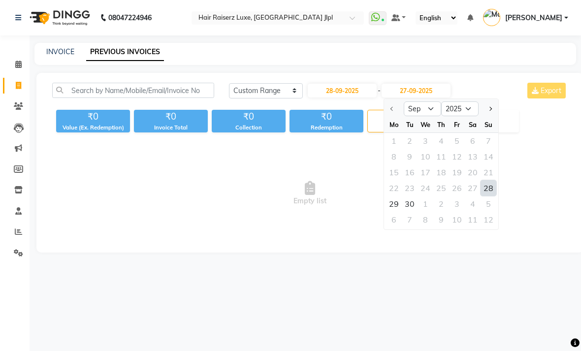
click at [495, 196] on div "28" at bounding box center [489, 188] width 16 height 16
type input "28-09-2025"
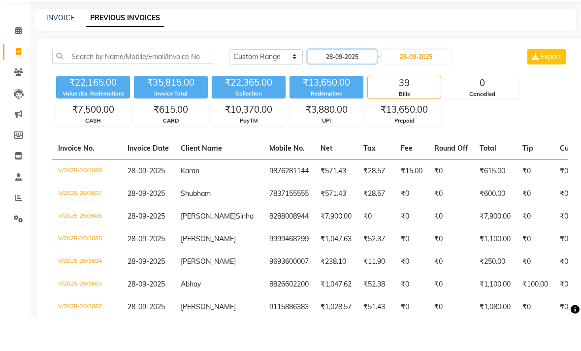
click at [360, 84] on input "28-09-2025" at bounding box center [342, 91] width 69 height 14
select select "9"
select select "2025"
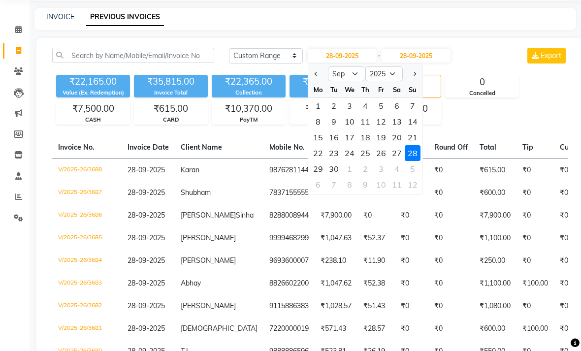
scroll to position [35, 0]
click at [316, 177] on div "29" at bounding box center [318, 169] width 16 height 16
type input "29-09-2025"
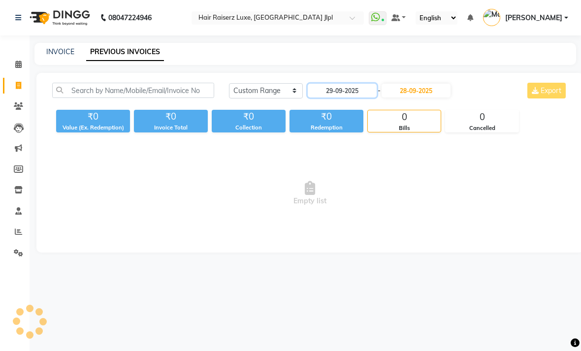
scroll to position [0, 0]
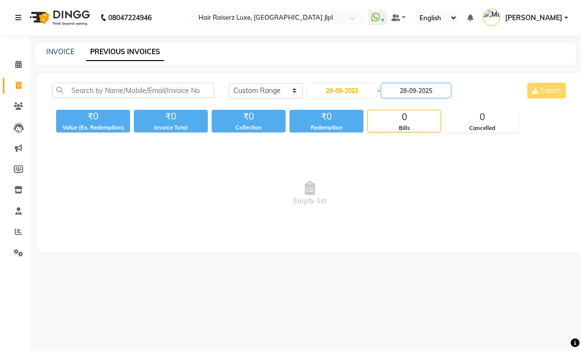
click at [438, 98] on input "28-09-2025" at bounding box center [416, 91] width 69 height 14
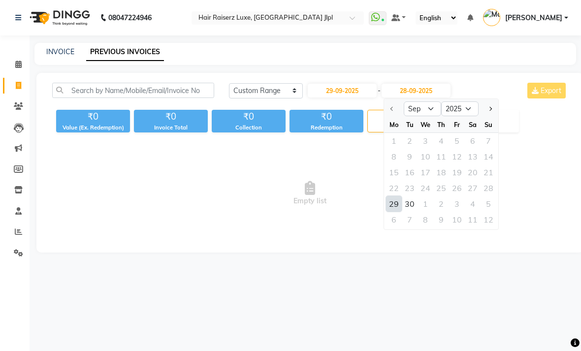
click at [397, 212] on div "29" at bounding box center [394, 204] width 16 height 16
type input "29-09-2025"
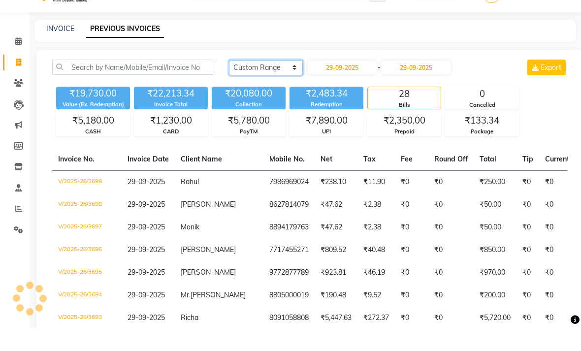
click at [280, 83] on select "[DATE] [DATE] Custom Range" at bounding box center [266, 90] width 74 height 15
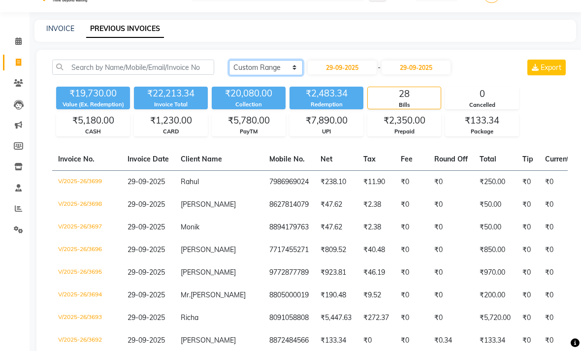
select select "[DATE]"
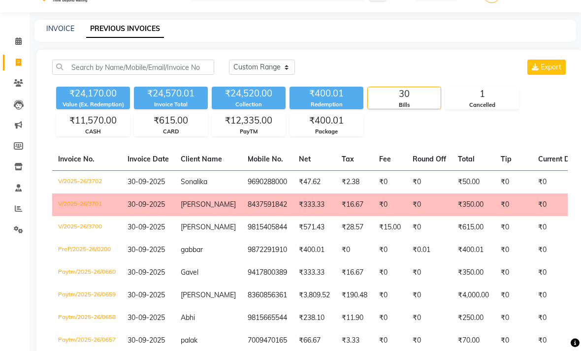
click at [59, 33] on link "INVOICE" at bounding box center [60, 28] width 28 height 9
select select "service"
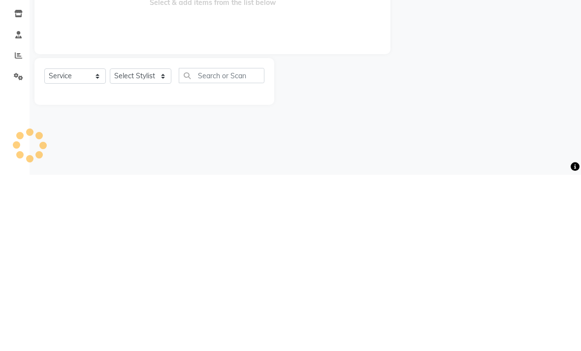
type input "3715"
select select "5409"
click at [360, 235] on div at bounding box center [336, 258] width 124 height 47
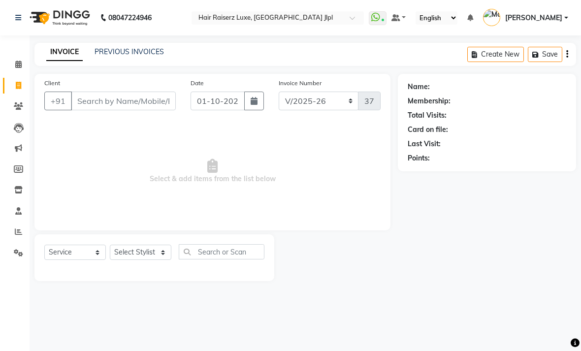
click at [136, 56] on link "PREVIOUS INVOICES" at bounding box center [129, 51] width 69 height 9
